Goal: Task Accomplishment & Management: Complete application form

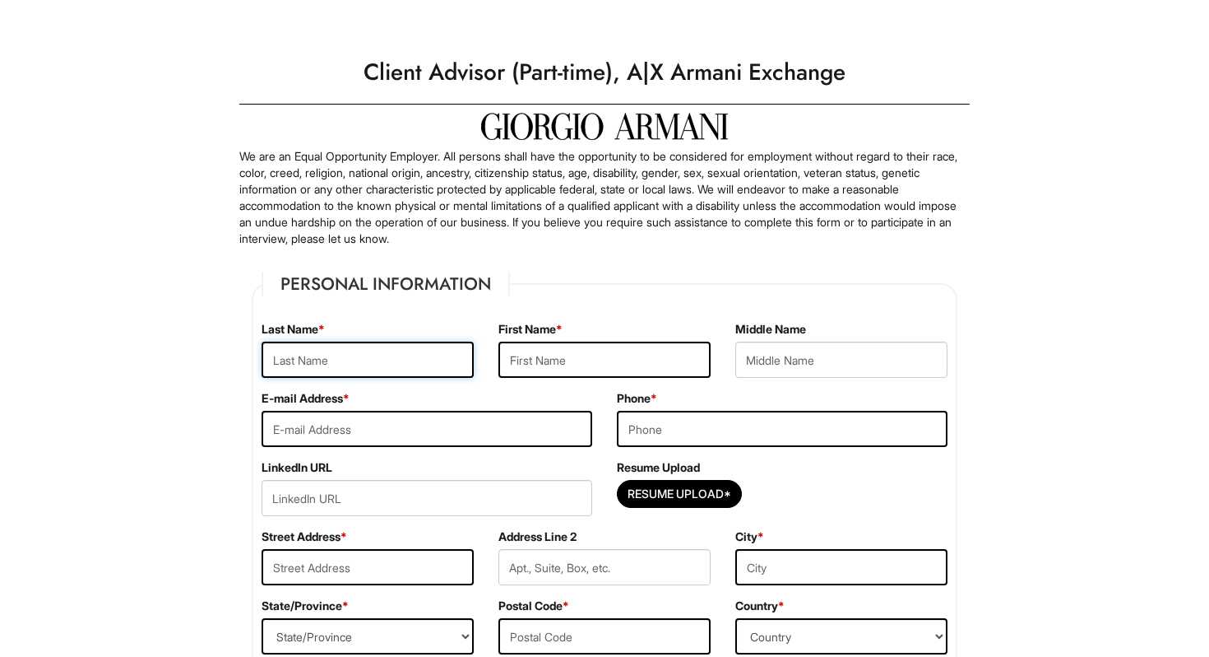
click at [317, 373] on input "text" at bounding box center [368, 359] width 212 height 36
type input "[PERSON_NAME]"
click at [549, 348] on input "text" at bounding box center [605, 359] width 212 height 36
type input "[PERSON_NAME]"
click at [477, 426] on input "email" at bounding box center [427, 429] width 331 height 36
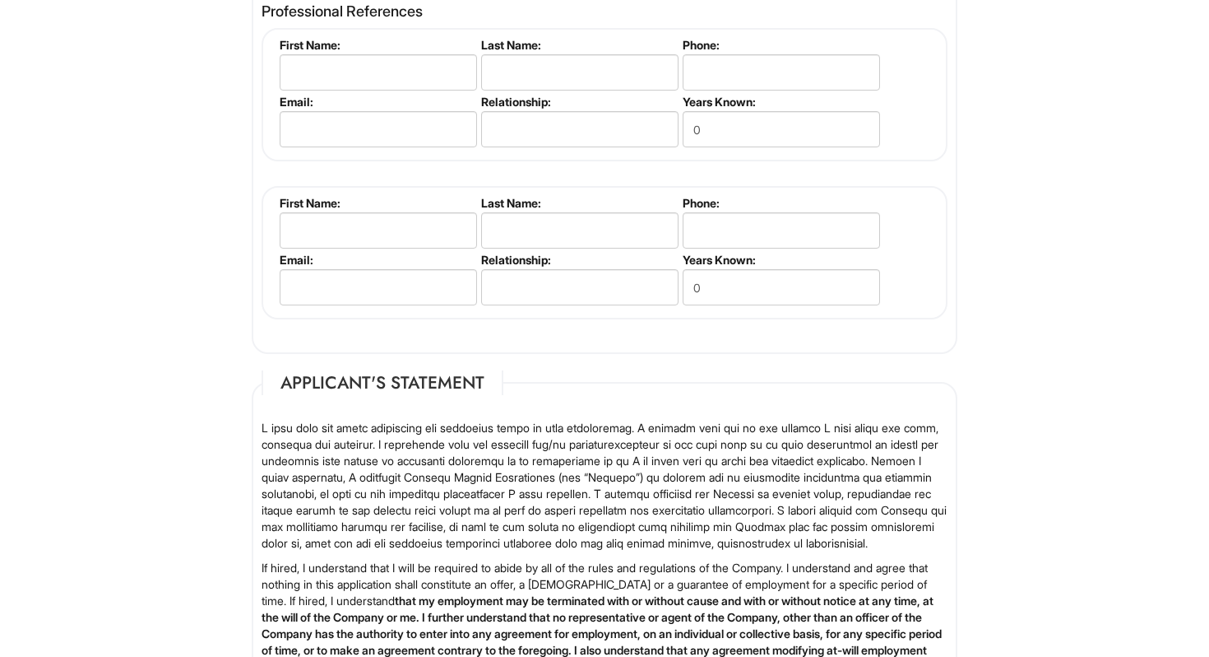
scroll to position [2527, 0]
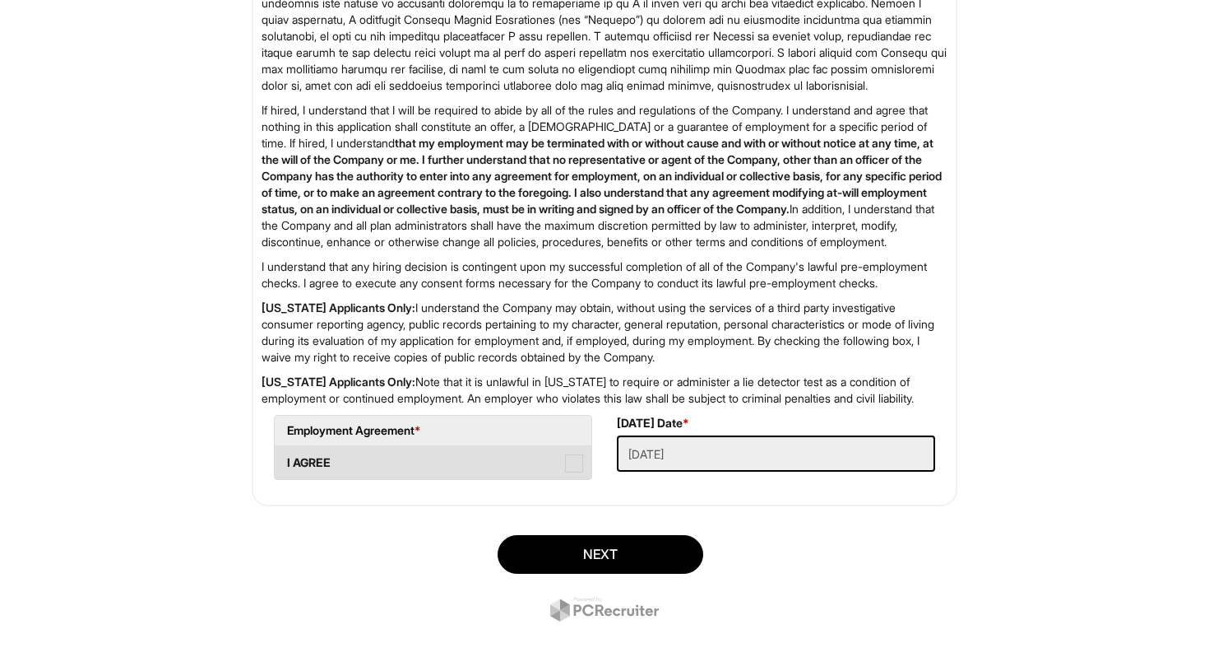
type input "[EMAIL_ADDRESS][DOMAIN_NAME]"
click at [572, 472] on span at bounding box center [574, 463] width 18 height 18
click at [285, 460] on AGREE "I AGREE" at bounding box center [280, 454] width 11 height 11
checkbox AGREE "true"
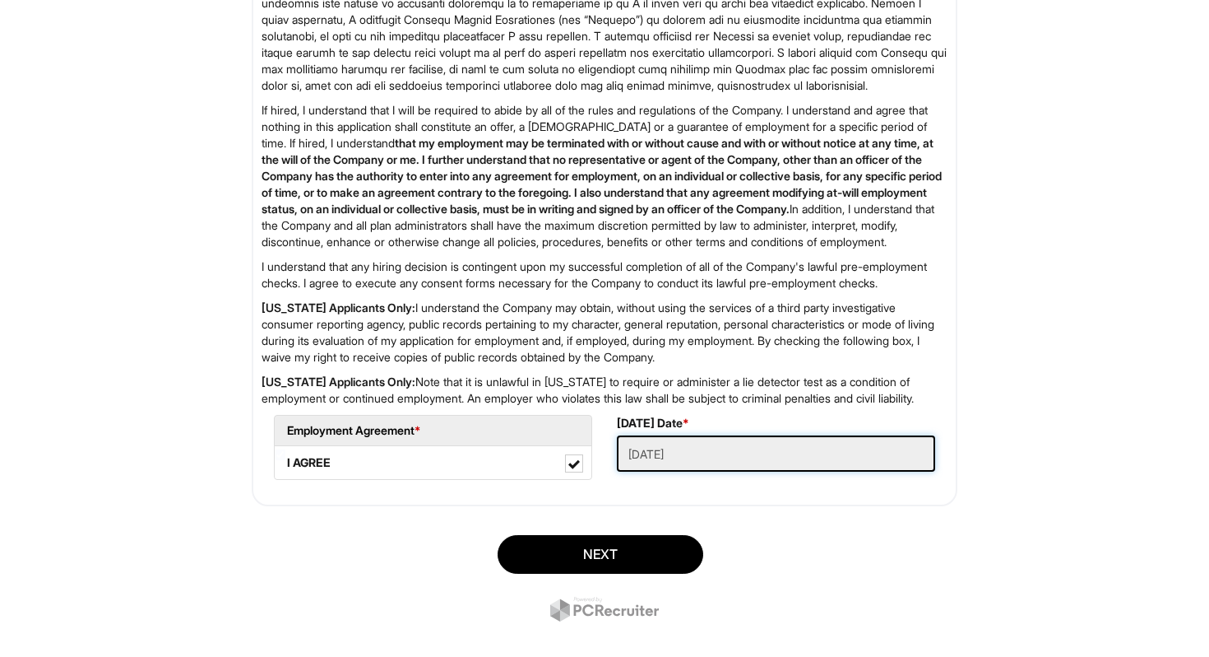
click at [666, 471] on Applied "[DATE]" at bounding box center [776, 453] width 318 height 36
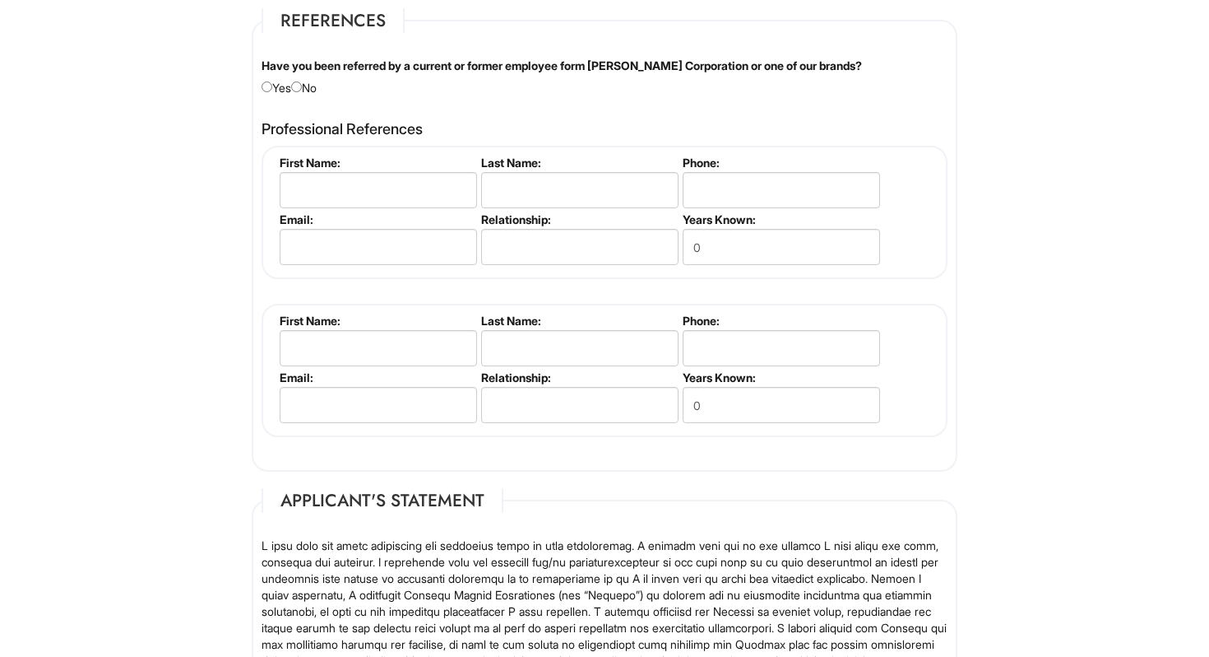
scroll to position [1953, 0]
click at [345, 190] on input "text" at bounding box center [378, 189] width 197 height 36
type input "[PERSON_NAME]"
click at [361, 238] on input "email" at bounding box center [378, 246] width 197 height 36
type input "[EMAIL_ADDRESS][DOMAIN_NAME]"
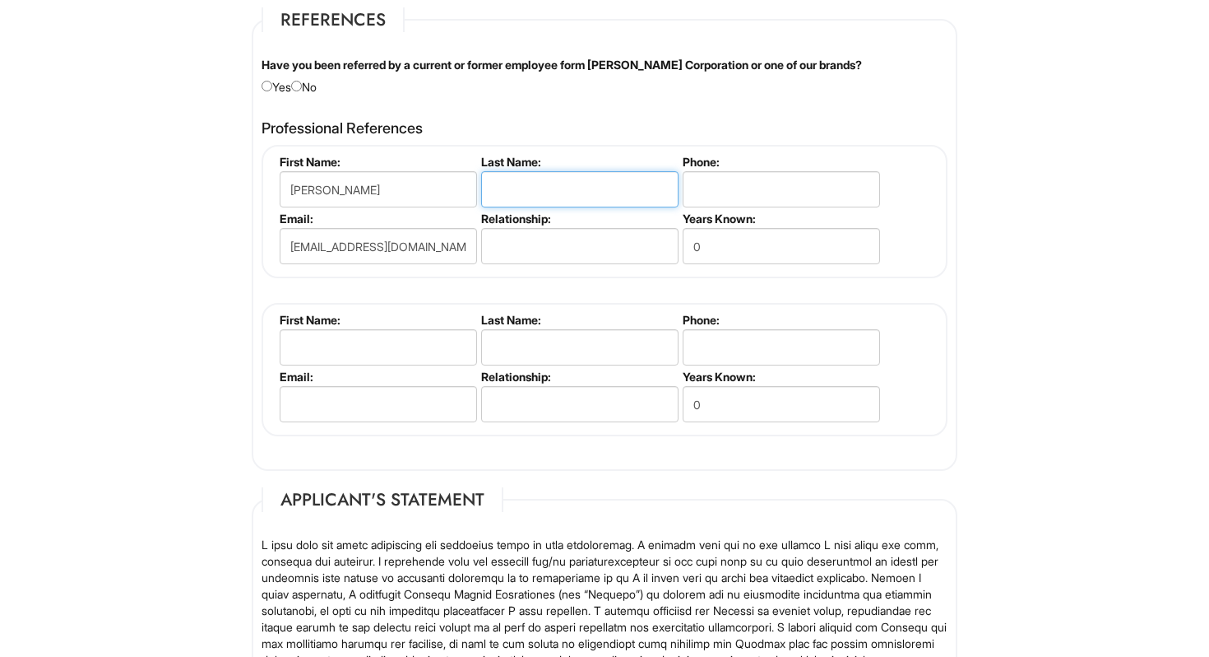
click at [544, 182] on input "text" at bounding box center [579, 189] width 197 height 36
type input "d"
drag, startPoint x: 358, startPoint y: 196, endPoint x: 294, endPoint y: 196, distance: 64.2
click at [322, 196] on input "[PERSON_NAME]" at bounding box center [378, 189] width 197 height 36
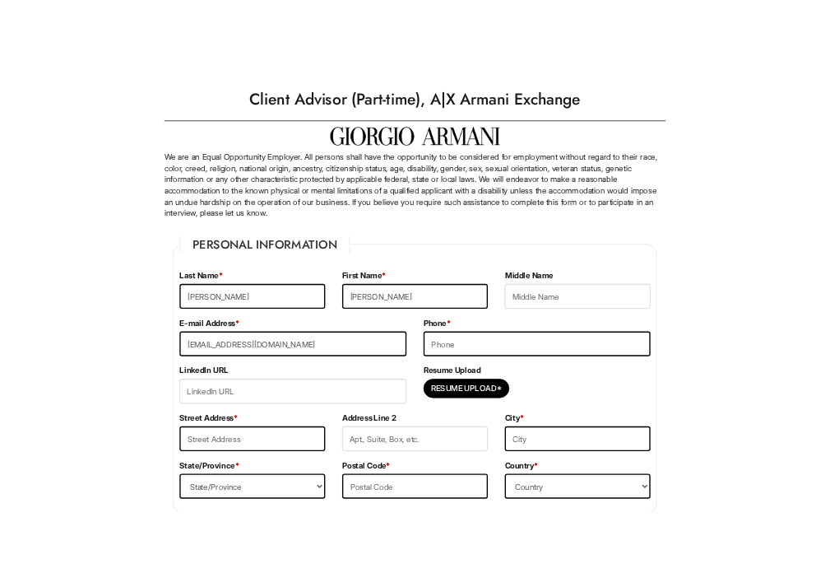
scroll to position [15, 0]
